Goal: Register for event/course

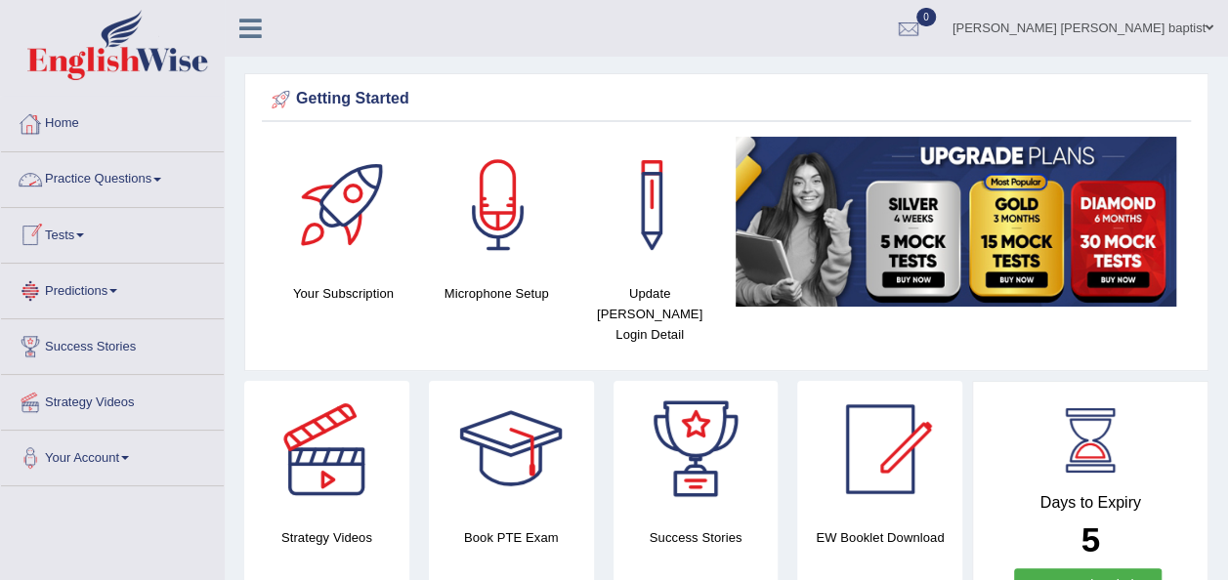
click at [133, 180] on link "Practice Questions" at bounding box center [112, 176] width 223 height 49
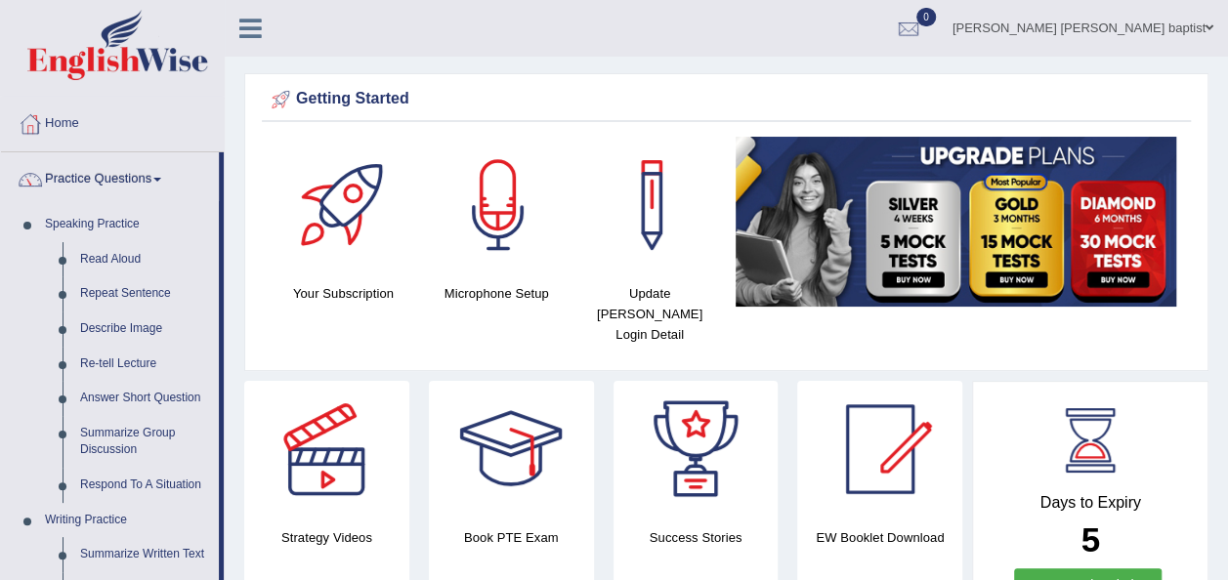
click at [138, 167] on link "Practice Questions" at bounding box center [110, 176] width 218 height 49
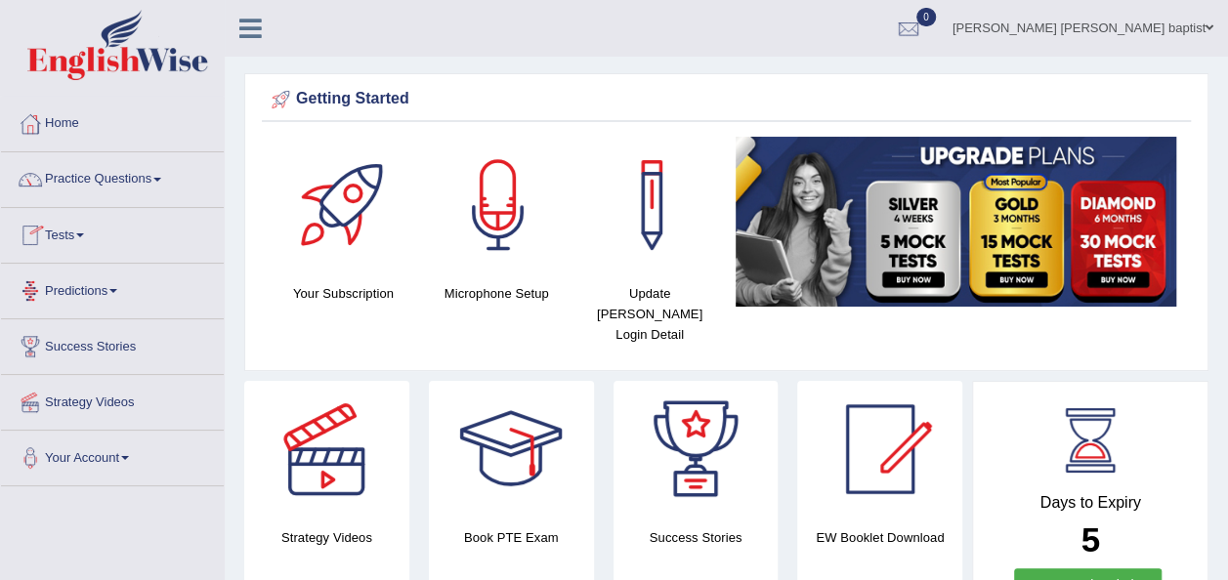
click at [86, 221] on link "Tests" at bounding box center [112, 232] width 223 height 49
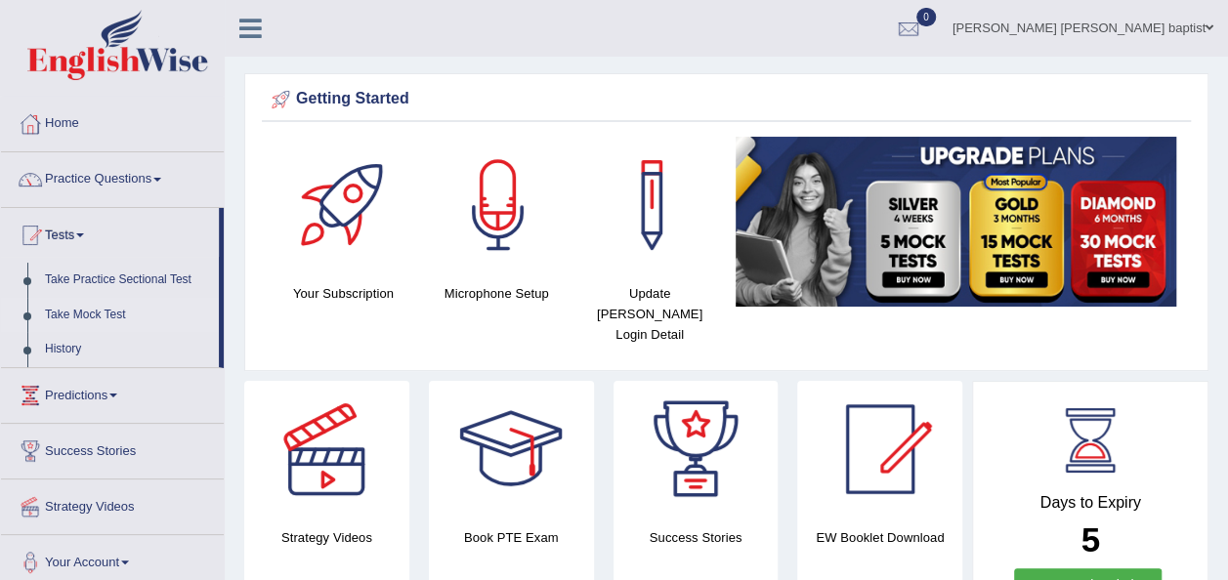
click at [70, 313] on link "Take Mock Test" at bounding box center [127, 315] width 183 height 35
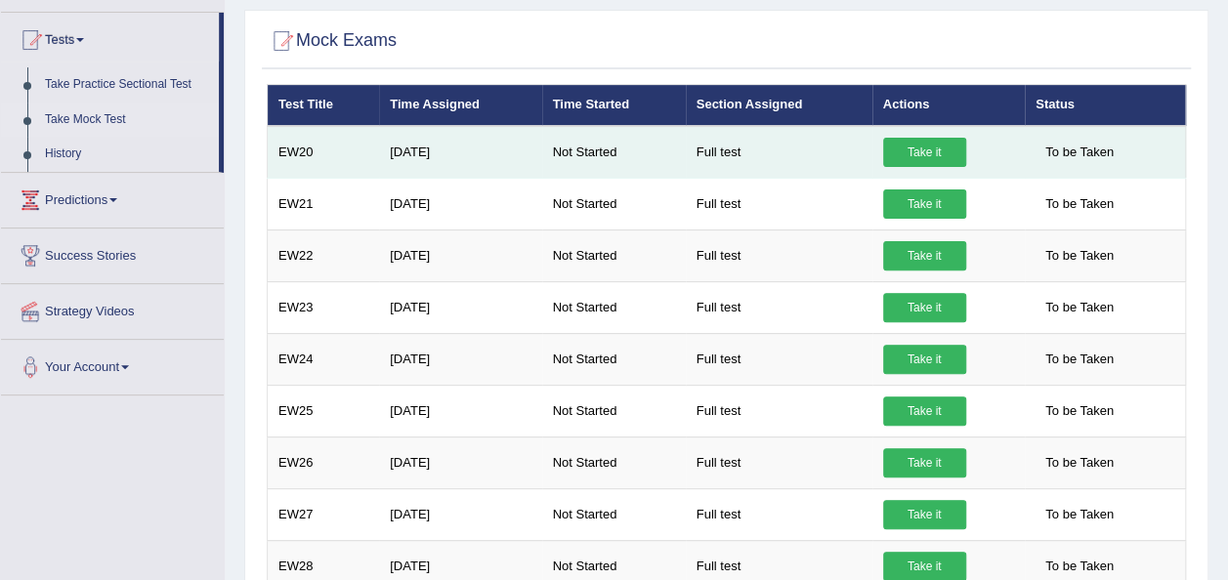
click at [904, 153] on link "Take it" at bounding box center [924, 152] width 83 height 29
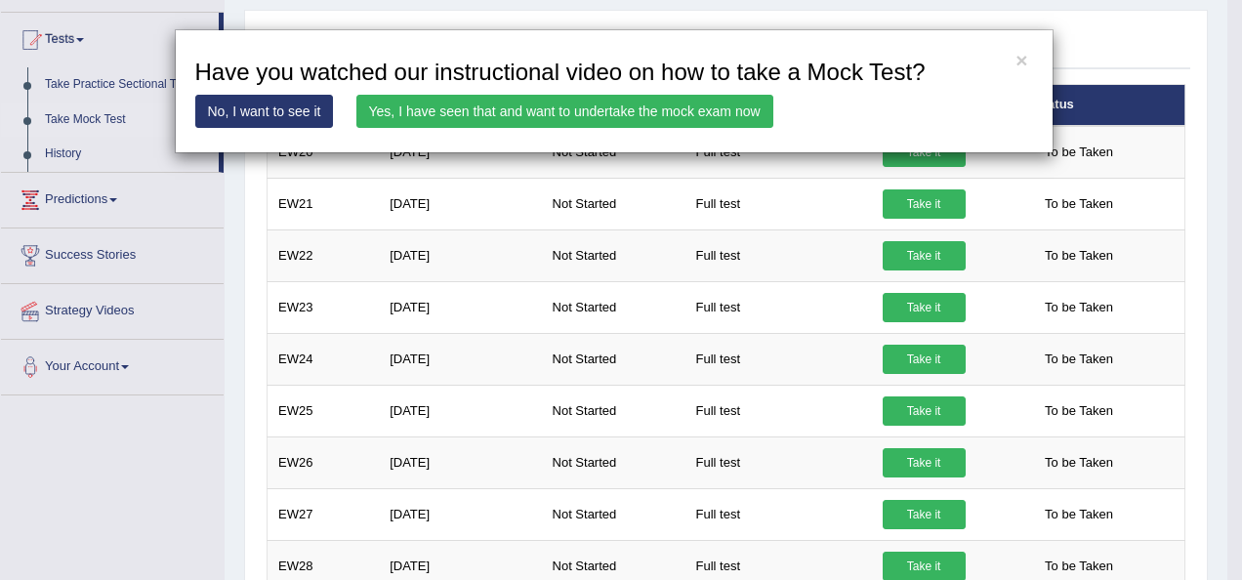
click at [665, 104] on link "Yes, I have seen that and want to undertake the mock exam now" at bounding box center [564, 111] width 417 height 33
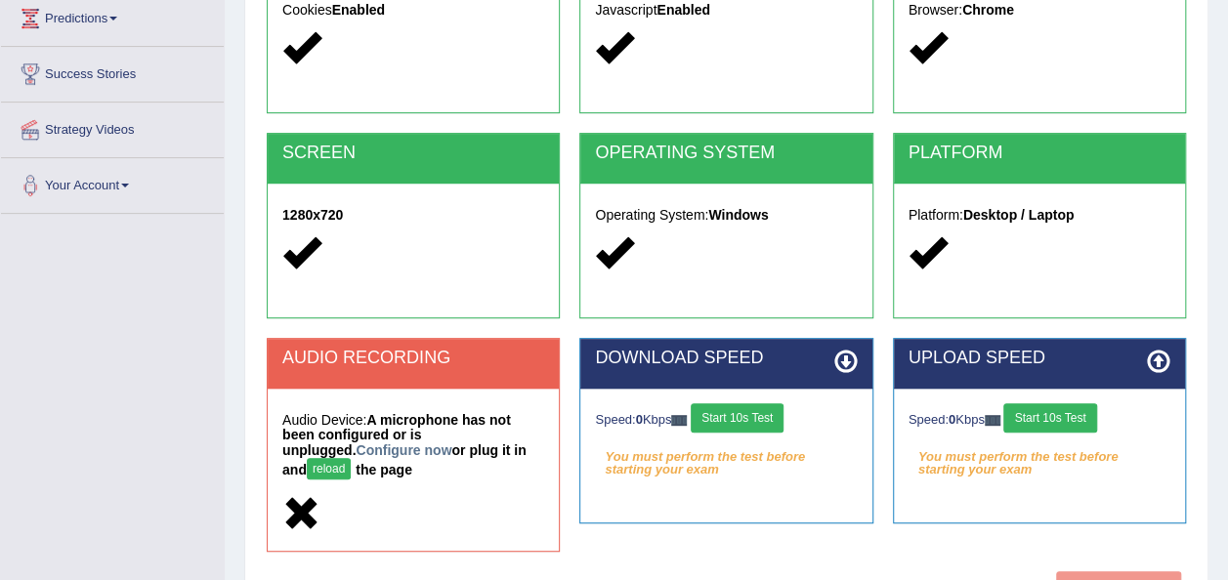
scroll to position [391, 0]
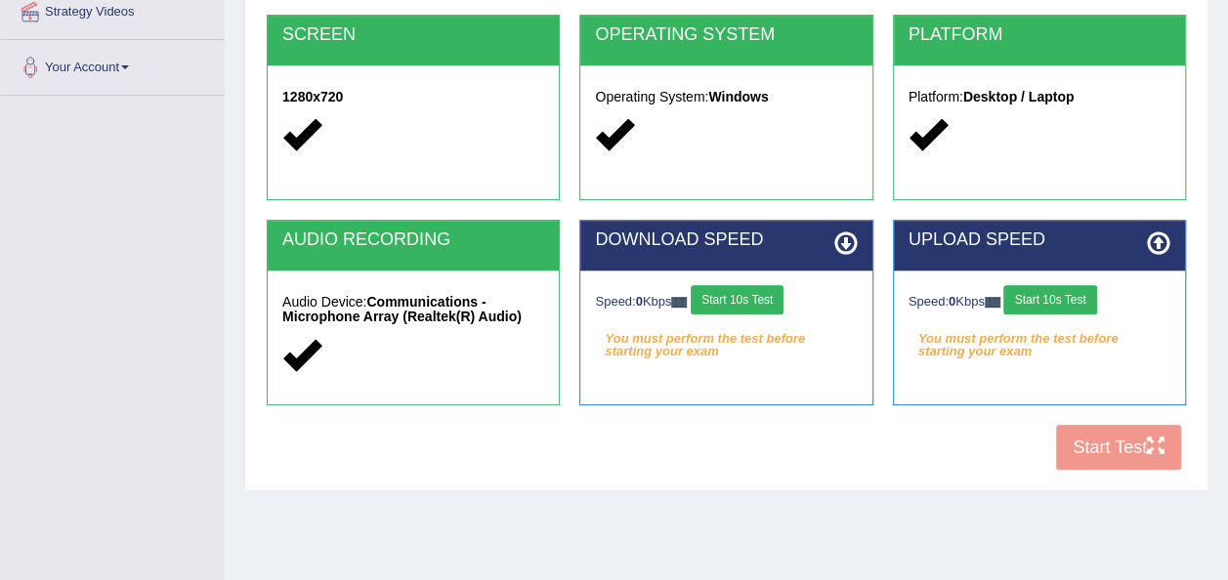
click at [756, 295] on button "Start 10s Test" at bounding box center [737, 299] width 93 height 29
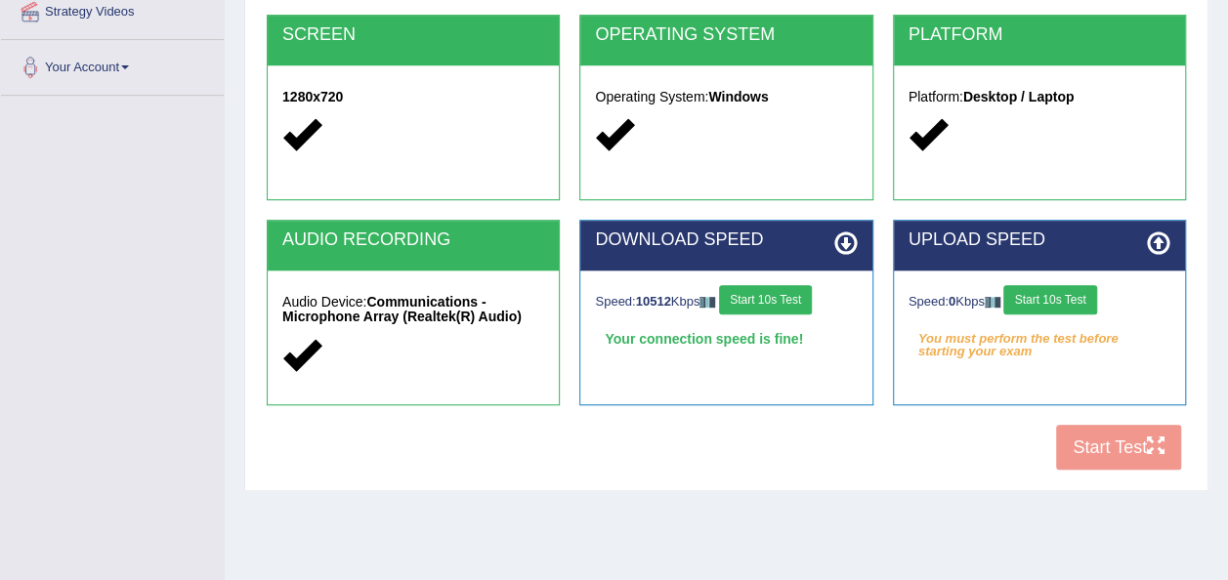
click at [1060, 303] on button "Start 10s Test" at bounding box center [1049, 299] width 93 height 29
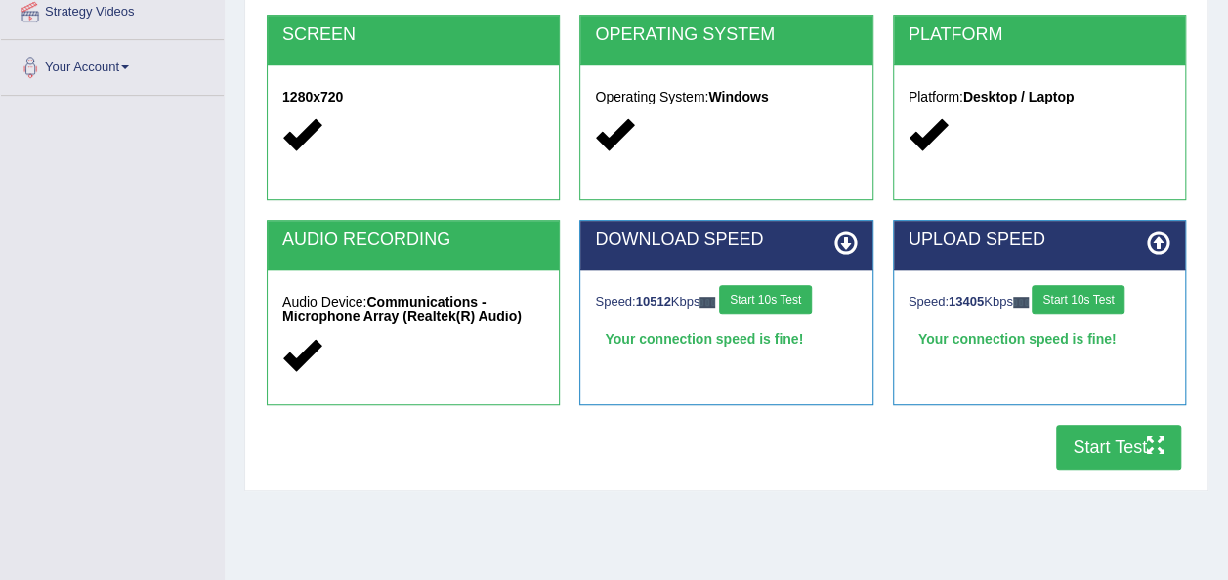
click at [1126, 443] on button "Start Test" at bounding box center [1118, 447] width 125 height 45
